Goal: Transaction & Acquisition: Purchase product/service

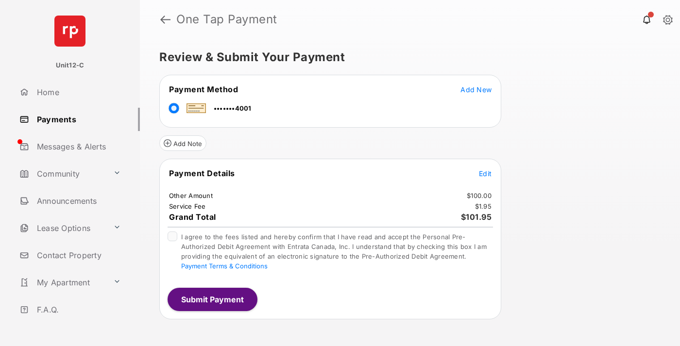
click at [485, 173] on span "Edit" at bounding box center [485, 173] width 13 height 8
click at [212, 299] on button "Submit Payment" at bounding box center [213, 299] width 90 height 23
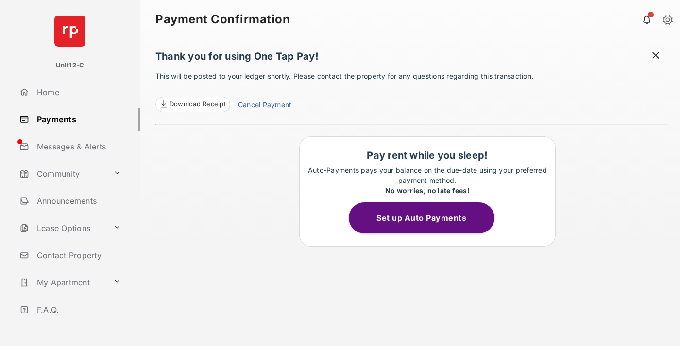
click at [655, 56] on span at bounding box center [656, 56] width 10 height 12
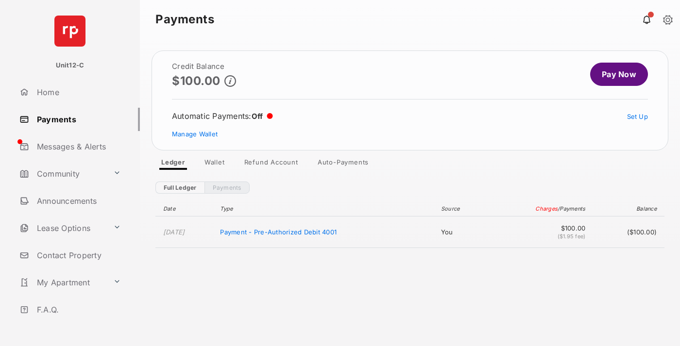
click at [195, 134] on link "Manage Wallet" at bounding box center [195, 134] width 46 height 8
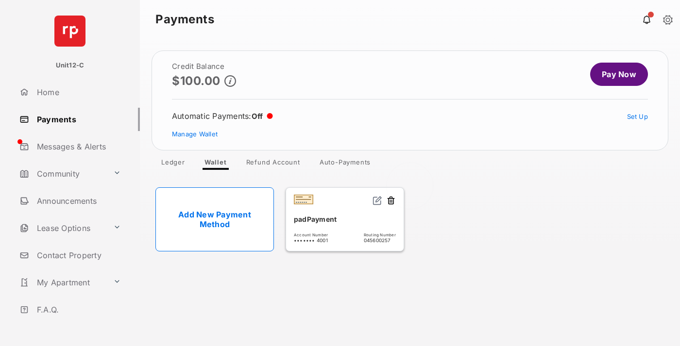
click at [391, 201] on button at bounding box center [391, 201] width 10 height 11
